Goal: Navigation & Orientation: Find specific page/section

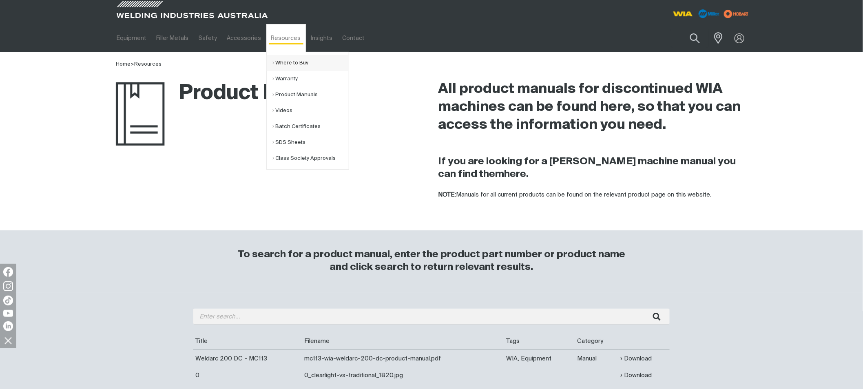
click at [278, 64] on link "Where to Buy" at bounding box center [311, 63] width 76 height 16
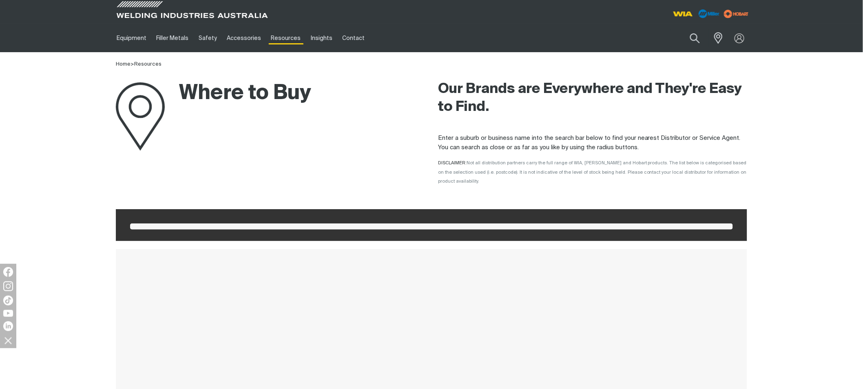
click at [217, 224] on span at bounding box center [431, 227] width 603 height 6
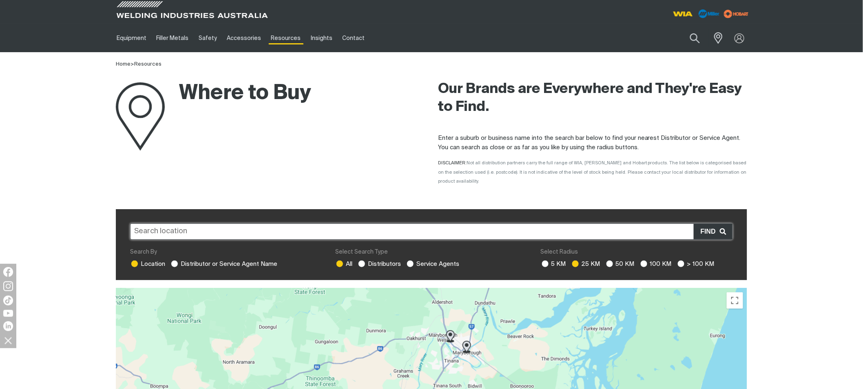
click at [159, 224] on input "text" at bounding box center [431, 232] width 603 height 16
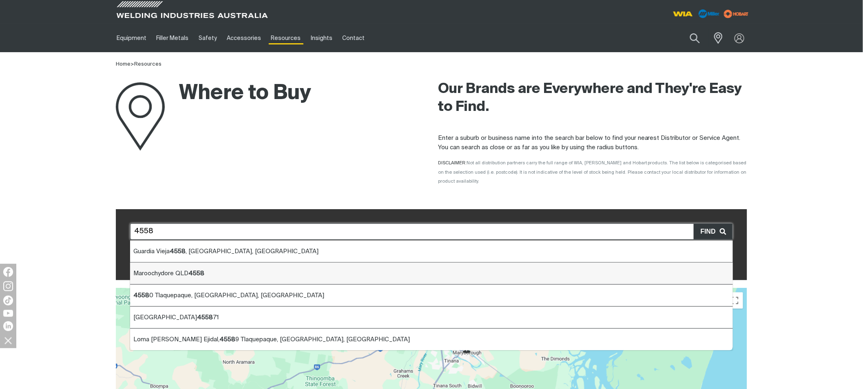
click at [157, 267] on li "Maroochydore QLD 4558" at bounding box center [431, 274] width 603 height 22
type input "Maroochydore QLD 4558"
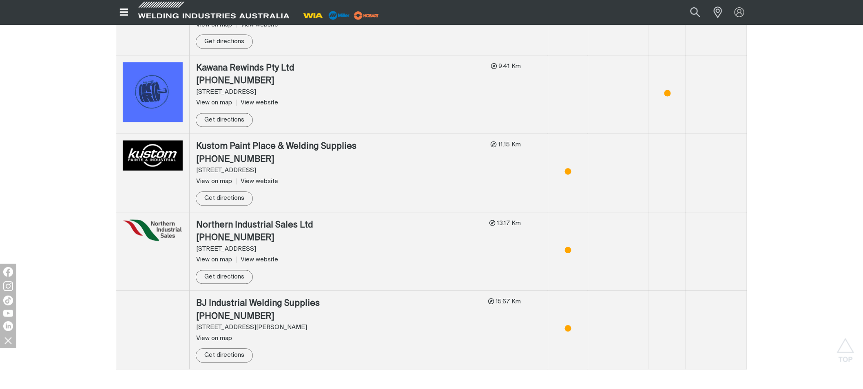
scroll to position [362, 0]
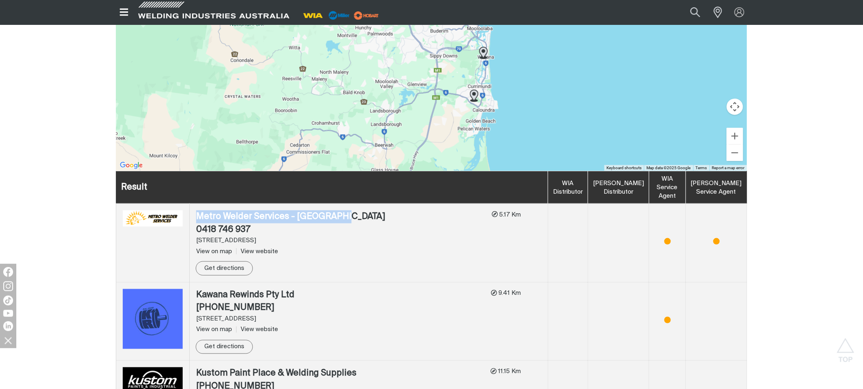
drag, startPoint x: 194, startPoint y: 206, endPoint x: 353, endPoint y: 212, distance: 159.3
click at [353, 212] on td "Metro Welder Services - [GEOGRAPHIC_DATA] 0418 746 937 [STREET_ADDRESS] View on…" at bounding box center [369, 243] width 359 height 79
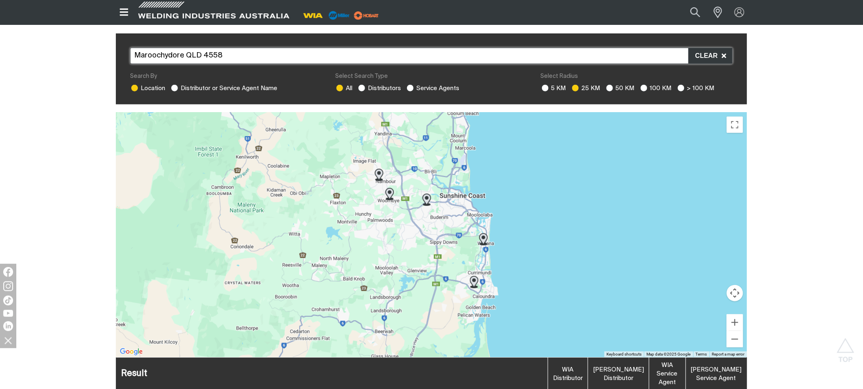
scroll to position [136, 0]
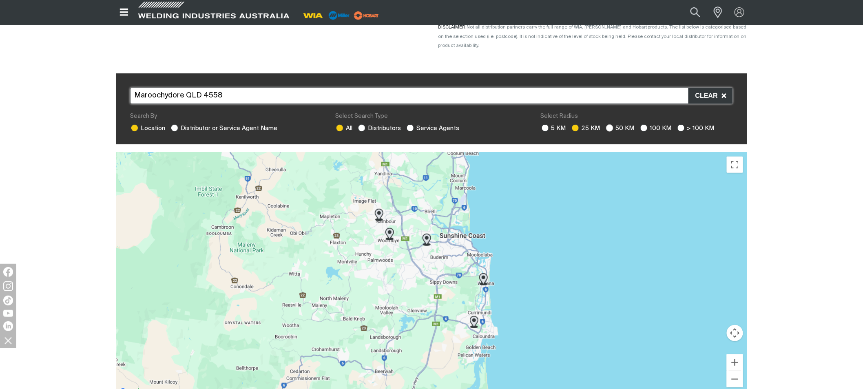
click at [609, 124] on ins at bounding box center [609, 127] width 7 height 7
click at [609, 124] on input "50 KM" at bounding box center [608, 126] width 5 height 5
radio input "true"
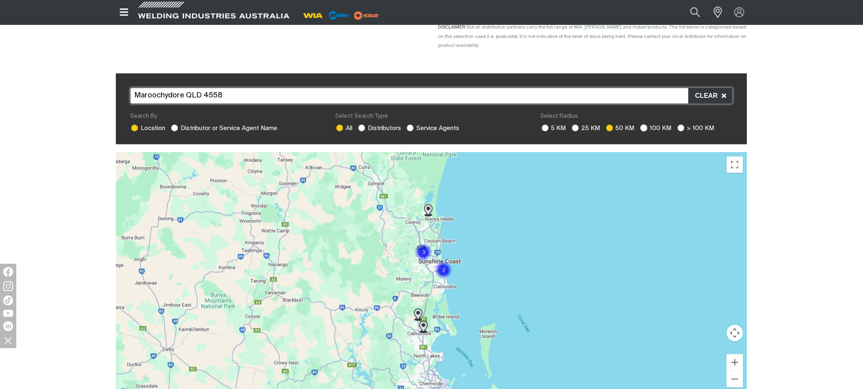
click at [644, 124] on ins at bounding box center [644, 127] width 7 height 7
click at [644, 124] on input "100 KM" at bounding box center [643, 126] width 5 height 5
radio input "true"
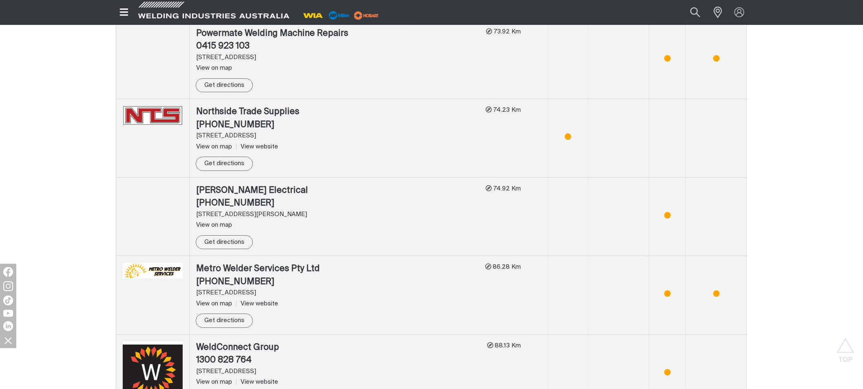
scroll to position [2357, 0]
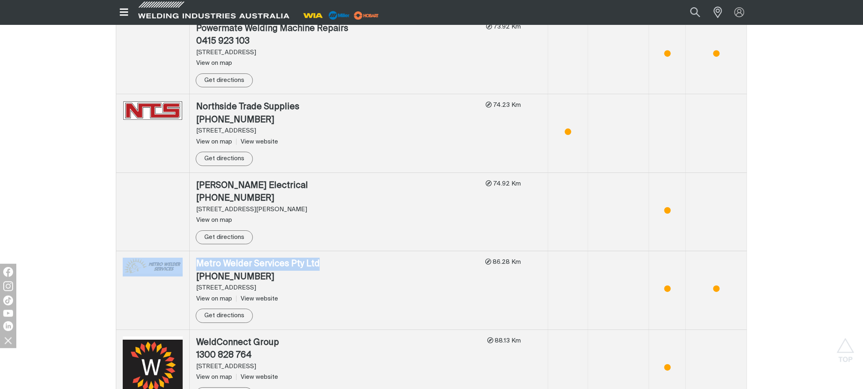
drag, startPoint x: 324, startPoint y: 259, endPoint x: 188, endPoint y: 261, distance: 135.9
click at [188, 261] on tr "Metro Welder Services Pty Ltd (07) 3348 6000 [STREET_ADDRESS] View on map View …" at bounding box center [431, 290] width 631 height 79
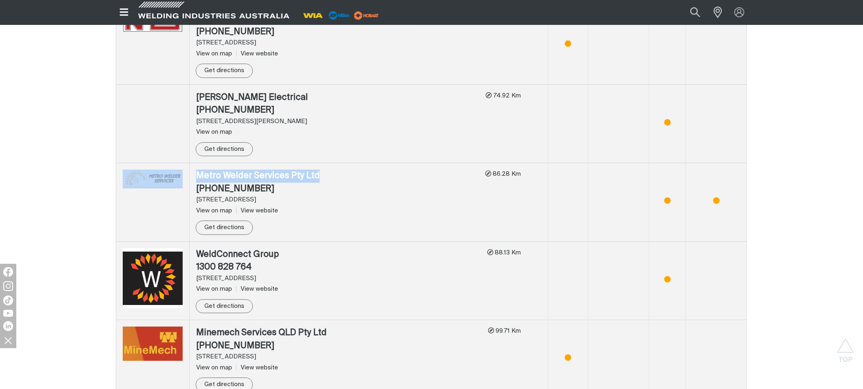
scroll to position [2494, 0]
